Goal: Information Seeking & Learning: Learn about a topic

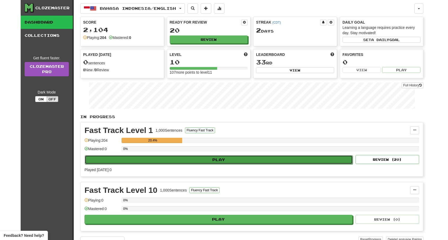
click at [186, 155] on button "Play" at bounding box center [219, 159] width 268 height 9
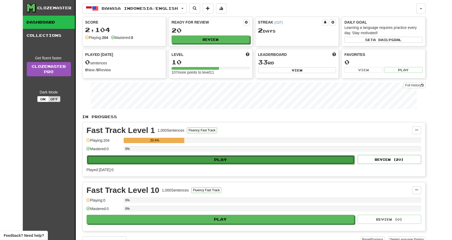
select select "**"
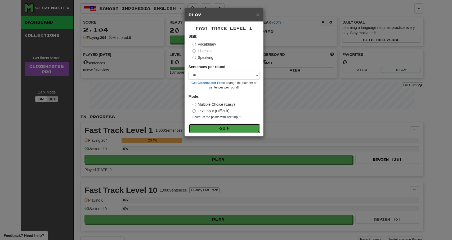
click at [218, 125] on button "Go" at bounding box center [224, 128] width 71 height 9
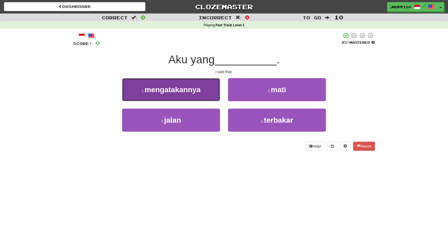
click at [203, 96] on button "1 . mengatakannya" at bounding box center [171, 89] width 98 height 23
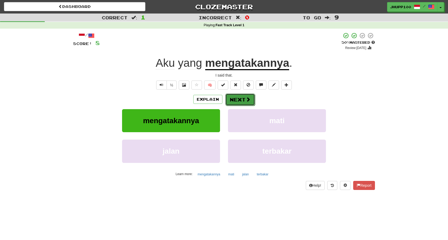
click at [238, 95] on button "Next" at bounding box center [240, 100] width 30 height 12
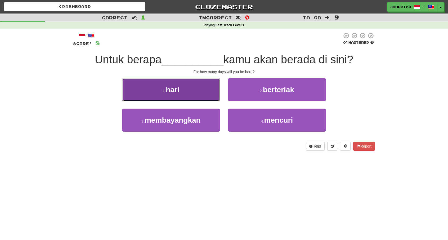
click at [193, 91] on button "1 . hari" at bounding box center [171, 89] width 98 height 23
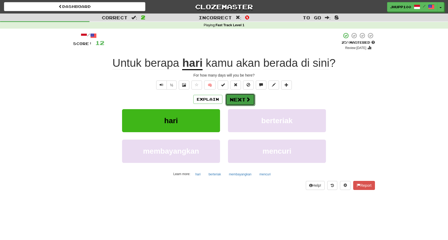
click at [246, 98] on span at bounding box center [248, 99] width 5 height 5
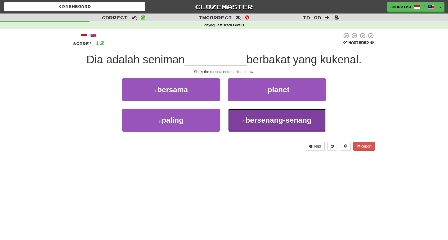
click at [277, 123] on span "bersenang-senang" at bounding box center [279, 120] width 66 height 8
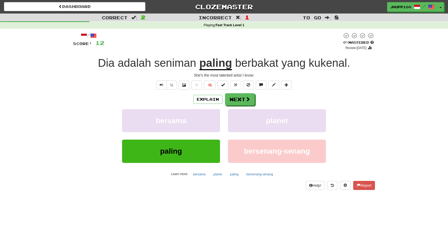
click at [214, 65] on u "paling" at bounding box center [215, 64] width 33 height 14
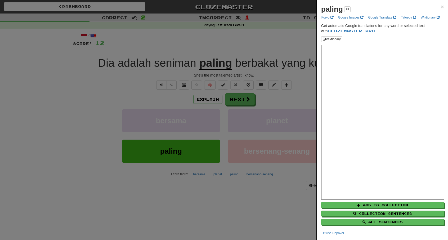
click at [233, 190] on div at bounding box center [224, 120] width 448 height 240
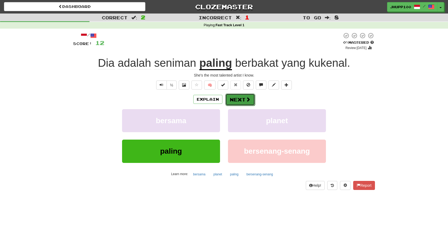
click at [244, 101] on button "Next" at bounding box center [240, 100] width 30 height 12
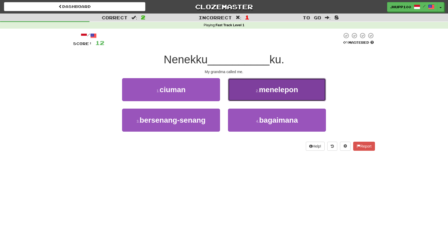
click at [251, 91] on button "2 . menelepon" at bounding box center [277, 89] width 98 height 23
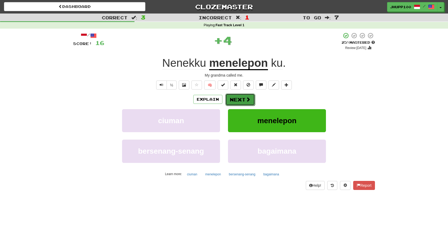
click at [249, 96] on button "Next" at bounding box center [240, 100] width 30 height 12
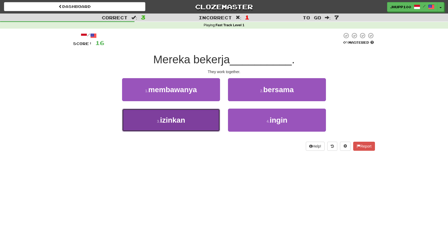
click at [202, 125] on button "3 . izinkan" at bounding box center [171, 120] width 98 height 23
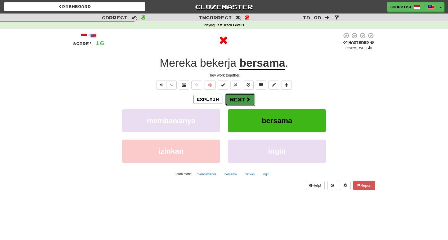
click at [247, 97] on span at bounding box center [248, 99] width 5 height 5
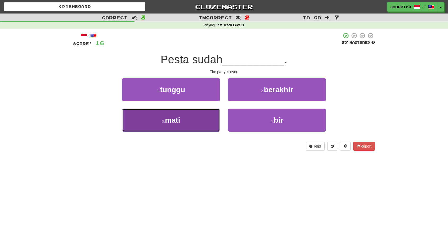
click at [189, 112] on button "3 . mati" at bounding box center [171, 120] width 98 height 23
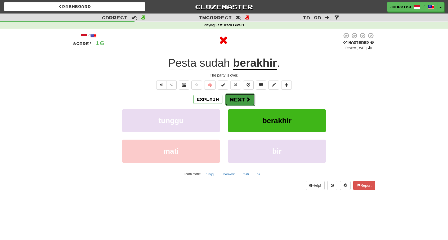
click at [241, 101] on button "Next" at bounding box center [240, 100] width 30 height 12
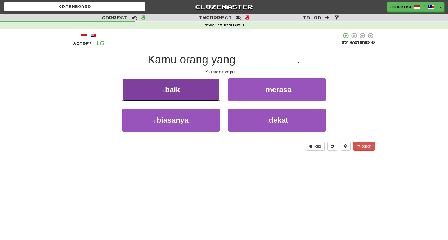
click at [191, 87] on button "1 . baik" at bounding box center [171, 89] width 98 height 23
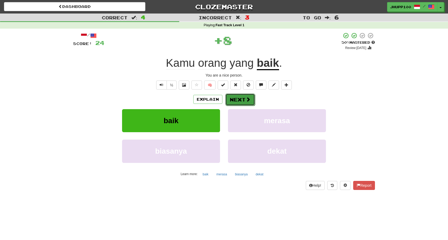
click at [233, 94] on button "Next" at bounding box center [240, 100] width 30 height 12
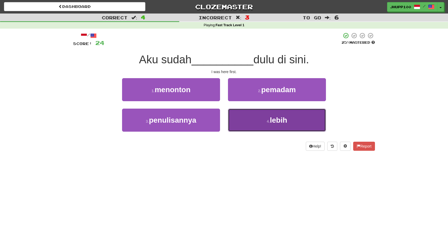
click at [254, 117] on button "4 . lebih" at bounding box center [277, 120] width 98 height 23
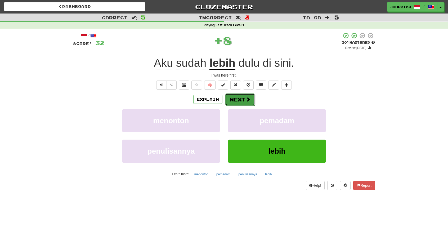
click at [248, 102] on button "Next" at bounding box center [240, 100] width 30 height 12
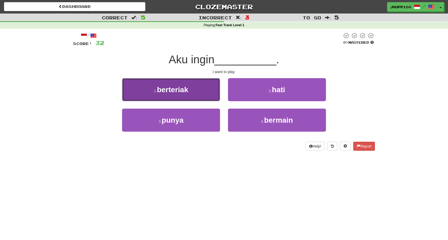
click at [197, 93] on button "1 . berteriak" at bounding box center [171, 89] width 98 height 23
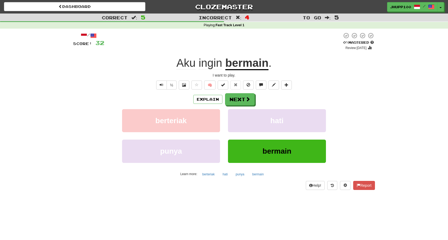
click at [219, 68] on span "ingin" at bounding box center [211, 63] width 24 height 13
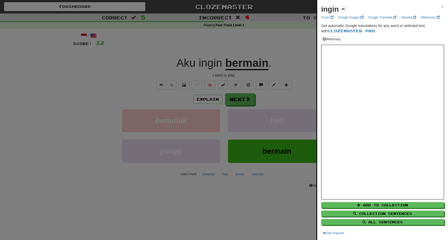
drag, startPoint x: 252, startPoint y: 202, endPoint x: 251, endPoint y: 195, distance: 7.0
click at [252, 202] on div at bounding box center [224, 120] width 448 height 240
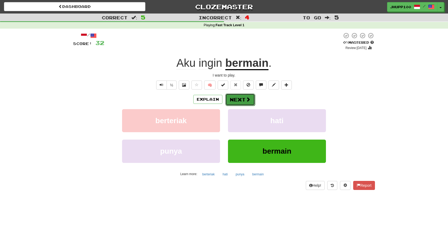
click at [241, 101] on button "Next" at bounding box center [240, 100] width 30 height 12
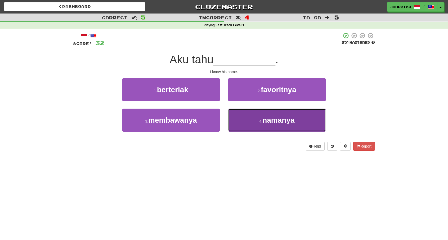
click at [277, 125] on button "4 . namanya" at bounding box center [277, 120] width 98 height 23
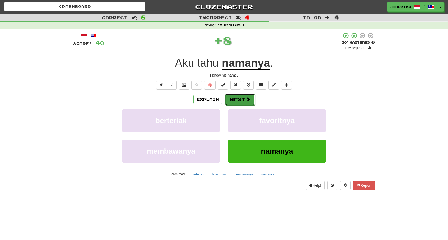
click at [246, 100] on span at bounding box center [248, 99] width 5 height 5
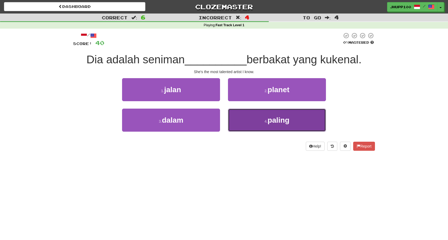
click at [236, 121] on button "4 . paling" at bounding box center [277, 120] width 98 height 23
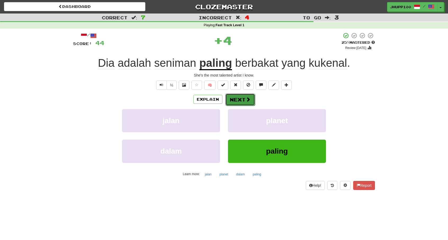
click at [233, 101] on button "Next" at bounding box center [240, 100] width 30 height 12
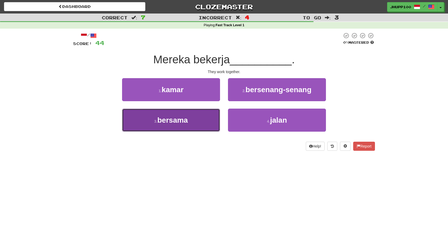
click at [206, 119] on button "3 . bersama" at bounding box center [171, 120] width 98 height 23
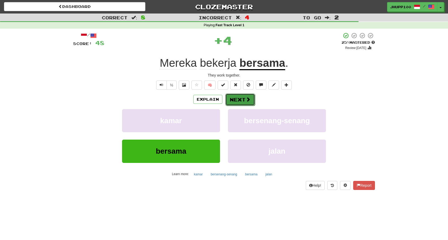
click at [249, 99] on span at bounding box center [248, 99] width 5 height 5
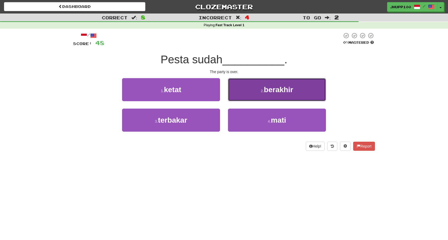
click at [268, 91] on span "berakhir" at bounding box center [278, 90] width 29 height 8
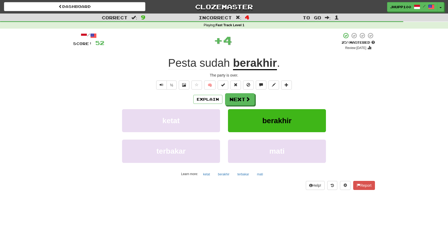
click at [255, 99] on div "Explain Next" at bounding box center [224, 99] width 302 height 12
click at [244, 98] on button "Next" at bounding box center [240, 100] width 30 height 12
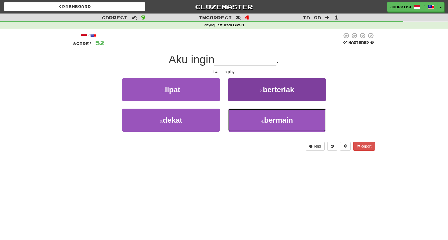
click at [268, 113] on button "4 . bermain" at bounding box center [277, 120] width 98 height 23
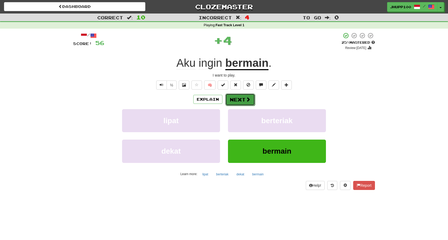
click at [250, 99] on button "Next" at bounding box center [240, 100] width 30 height 12
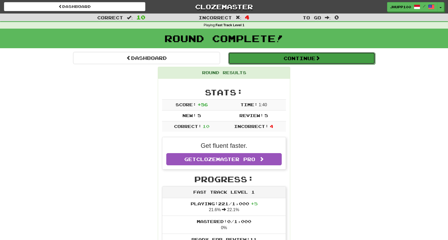
click at [294, 63] on button "Continue" at bounding box center [301, 58] width 147 height 12
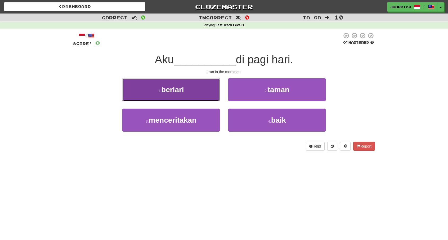
click at [215, 87] on button "1 . berlari" at bounding box center [171, 89] width 98 height 23
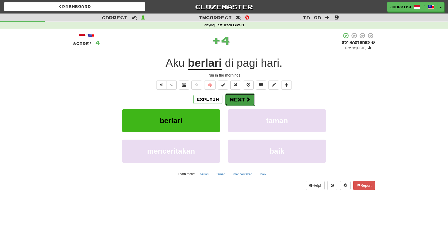
click at [246, 98] on span at bounding box center [248, 99] width 5 height 5
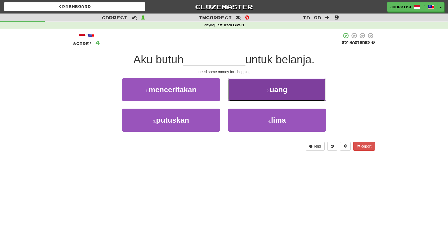
click at [249, 94] on button "2 . uang" at bounding box center [277, 89] width 98 height 23
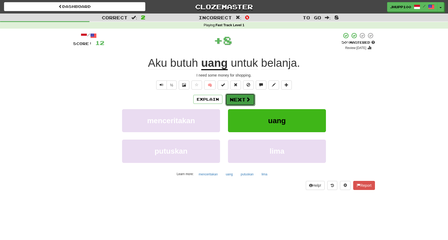
click at [241, 100] on button "Next" at bounding box center [240, 100] width 30 height 12
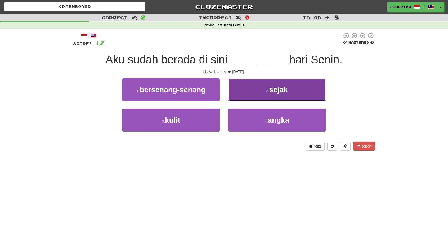
click at [255, 95] on button "2 . sejak" at bounding box center [277, 89] width 98 height 23
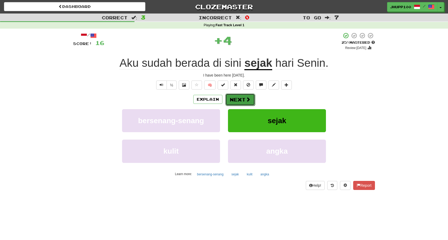
click at [246, 103] on button "Next" at bounding box center [240, 100] width 30 height 12
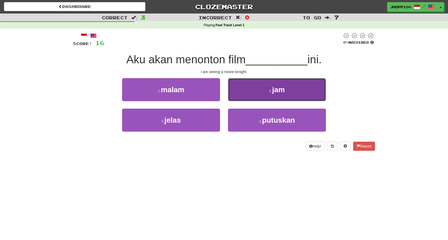
click at [254, 88] on button "2 . jam" at bounding box center [277, 89] width 98 height 23
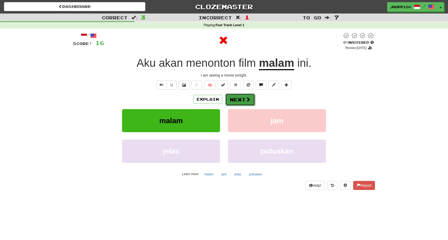
click at [249, 96] on button "Next" at bounding box center [240, 100] width 30 height 12
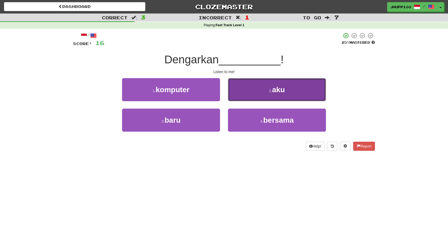
click at [244, 94] on button "2 . aku" at bounding box center [277, 89] width 98 height 23
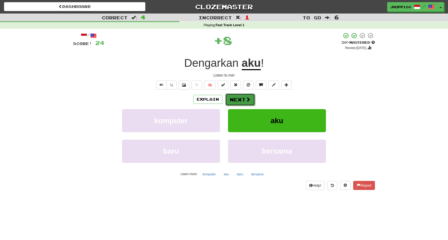
click at [242, 96] on button "Next" at bounding box center [240, 100] width 30 height 12
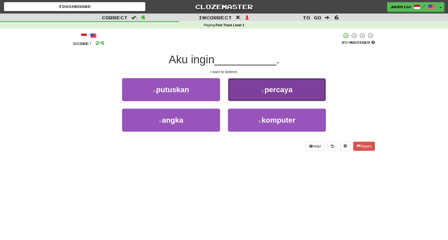
click at [258, 88] on button "2 . percaya" at bounding box center [277, 89] width 98 height 23
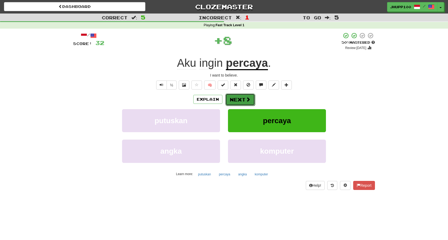
click at [250, 97] on span at bounding box center [248, 99] width 5 height 5
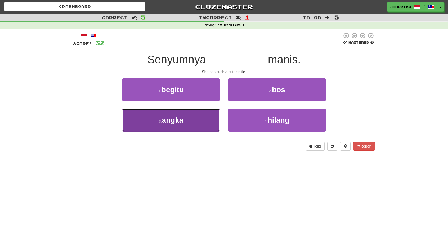
click at [209, 116] on button "3 . angka" at bounding box center [171, 120] width 98 height 23
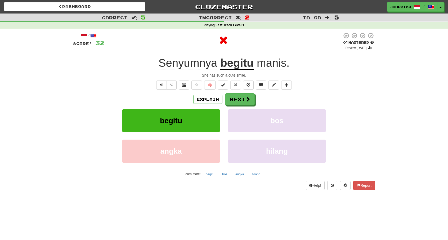
click at [242, 65] on u "begitu" at bounding box center [236, 64] width 33 height 14
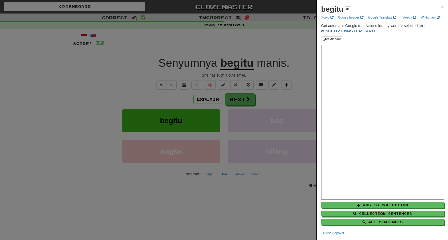
click at [247, 180] on div at bounding box center [224, 120] width 448 height 240
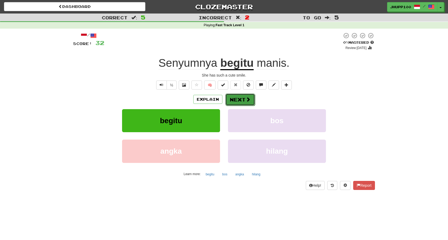
click at [249, 104] on button "Next" at bounding box center [240, 100] width 30 height 12
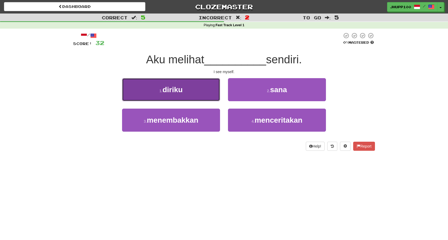
click at [207, 94] on button "1 . diriku" at bounding box center [171, 89] width 98 height 23
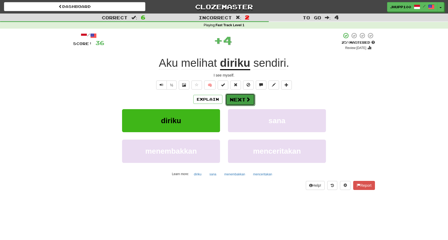
click at [242, 101] on button "Next" at bounding box center [240, 100] width 30 height 12
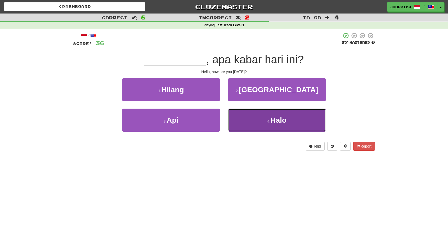
click at [255, 114] on button "4 . Halo" at bounding box center [277, 120] width 98 height 23
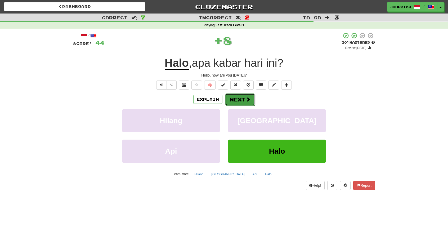
click at [243, 102] on button "Next" at bounding box center [240, 100] width 30 height 12
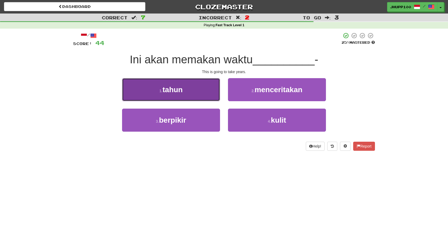
click at [202, 85] on button "1 . tahun" at bounding box center [171, 89] width 98 height 23
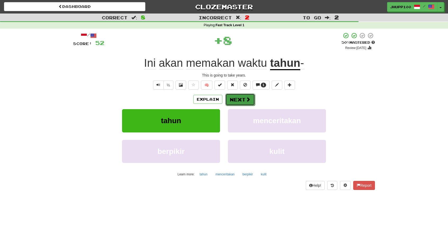
click at [240, 99] on button "Next" at bounding box center [240, 100] width 30 height 12
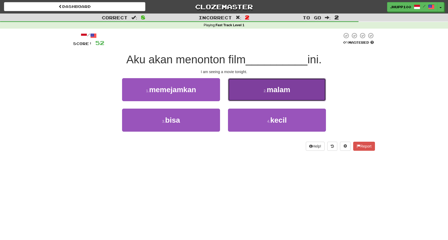
click at [240, 98] on button "2 . malam" at bounding box center [277, 89] width 98 height 23
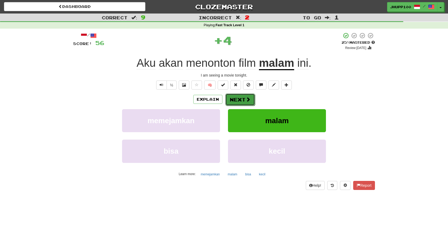
click at [239, 100] on button "Next" at bounding box center [240, 100] width 30 height 12
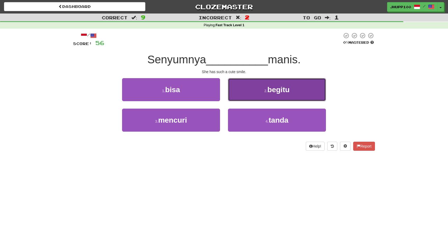
click at [246, 98] on button "2 . begitu" at bounding box center [277, 89] width 98 height 23
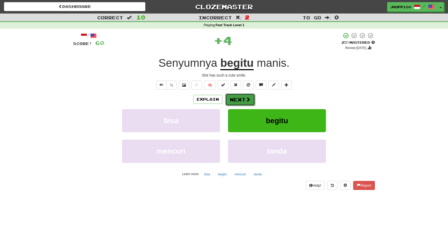
click at [246, 102] on button "Next" at bounding box center [240, 100] width 30 height 12
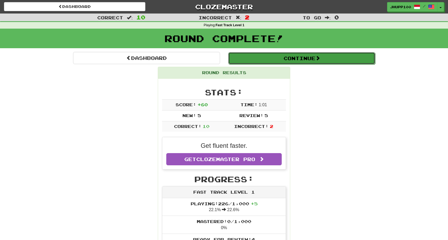
click at [289, 57] on button "Continue" at bounding box center [301, 58] width 147 height 12
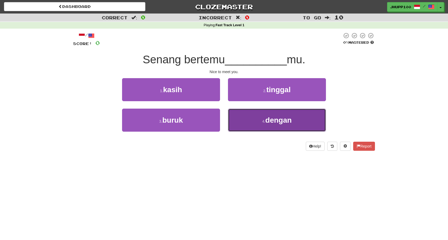
click at [265, 116] on button "4 . dengan" at bounding box center [277, 120] width 98 height 23
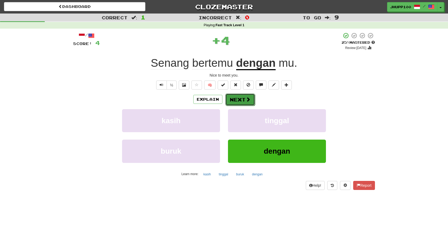
click at [249, 102] on button "Next" at bounding box center [240, 100] width 30 height 12
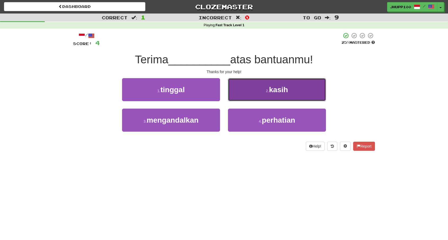
click at [248, 93] on button "2 . kasih" at bounding box center [277, 89] width 98 height 23
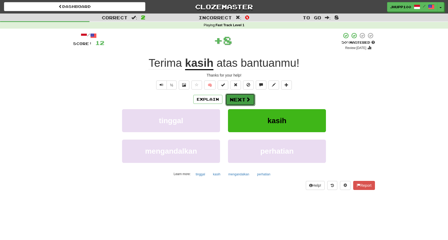
click at [244, 97] on button "Next" at bounding box center [240, 100] width 30 height 12
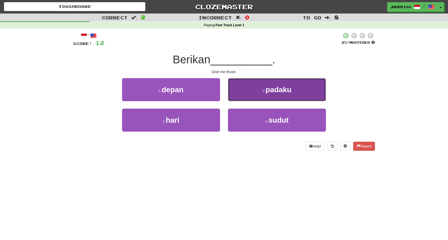
click at [251, 90] on button "2 . padaku" at bounding box center [277, 89] width 98 height 23
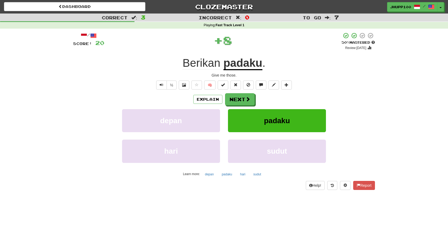
click at [236, 92] on div "/ Score: 20 + 8 50 % Mastered Review: 2025-08-31 Berikan padaku . Give me those…" at bounding box center [224, 110] width 302 height 157
click at [241, 97] on button "Next" at bounding box center [240, 100] width 30 height 12
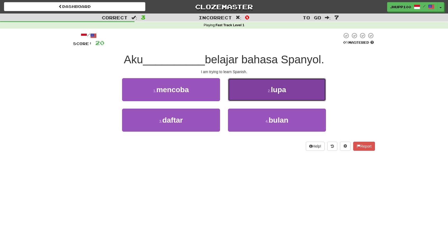
click at [250, 85] on button "2 . lupa" at bounding box center [277, 89] width 98 height 23
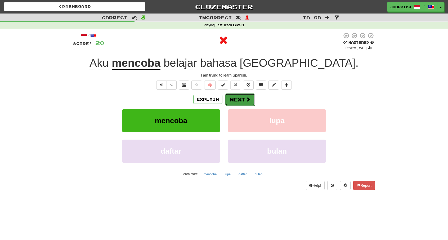
click at [238, 100] on button "Next" at bounding box center [240, 100] width 30 height 12
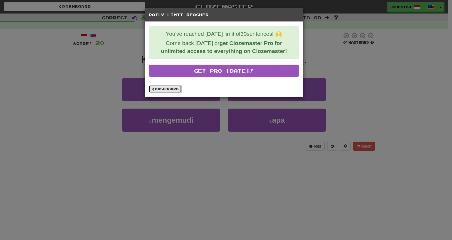
click at [178, 90] on link "Dashboard" at bounding box center [165, 89] width 33 height 8
